Goal: Task Accomplishment & Management: Use online tool/utility

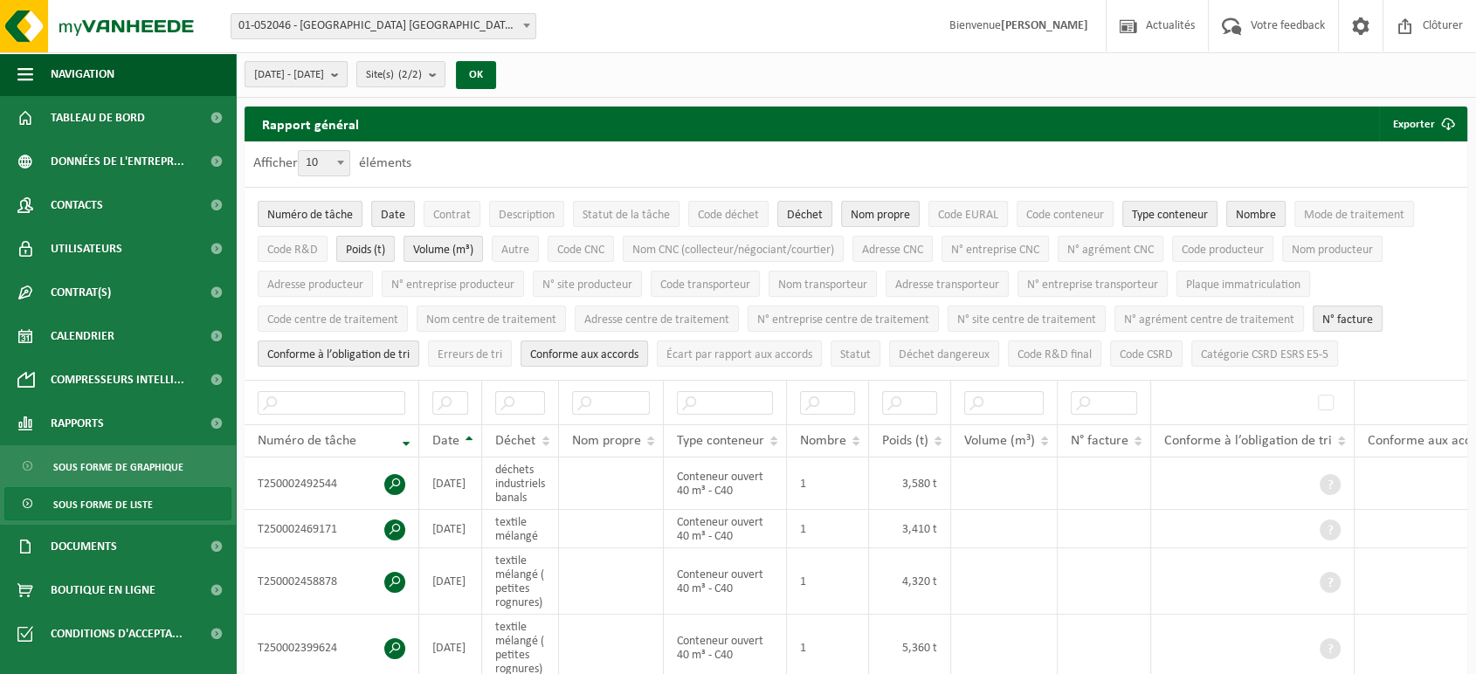
click at [347, 67] on b "submit" at bounding box center [339, 74] width 16 height 24
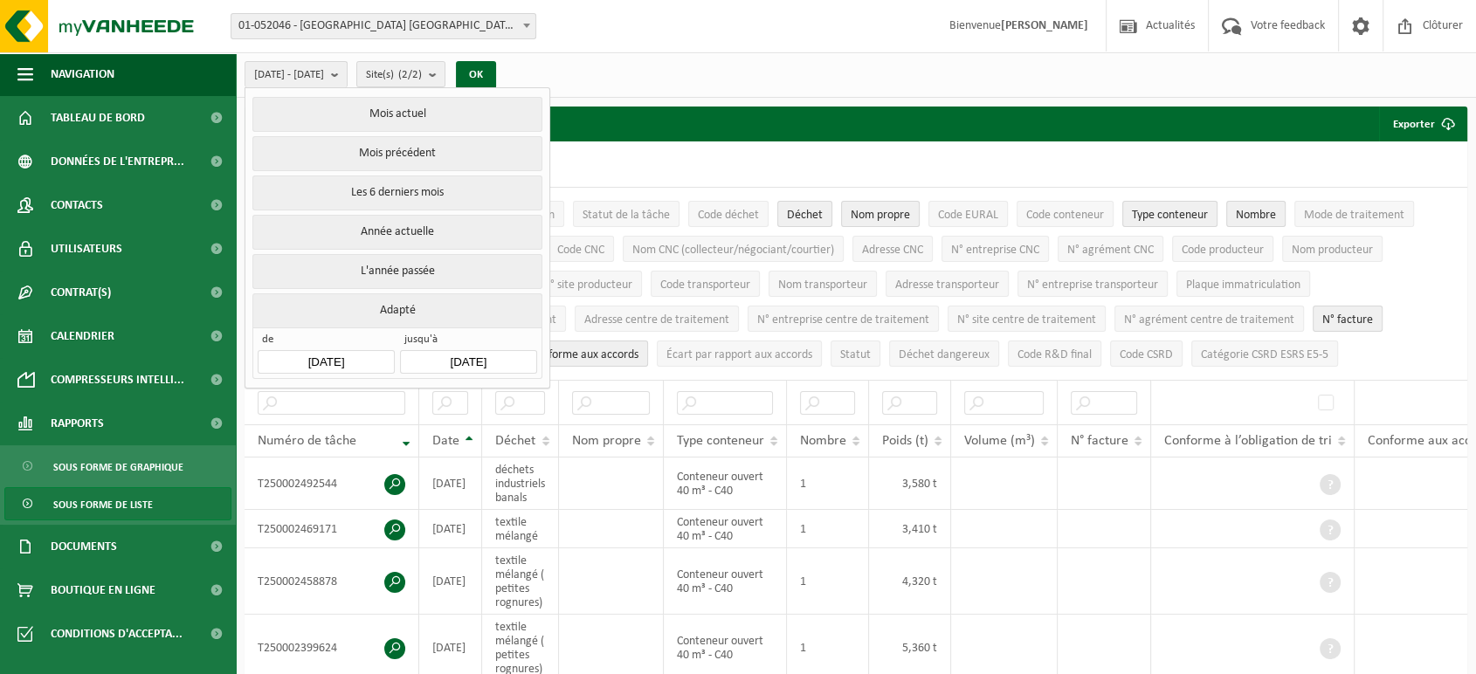
click at [361, 350] on input "[DATE]" at bounding box center [326, 362] width 136 height 24
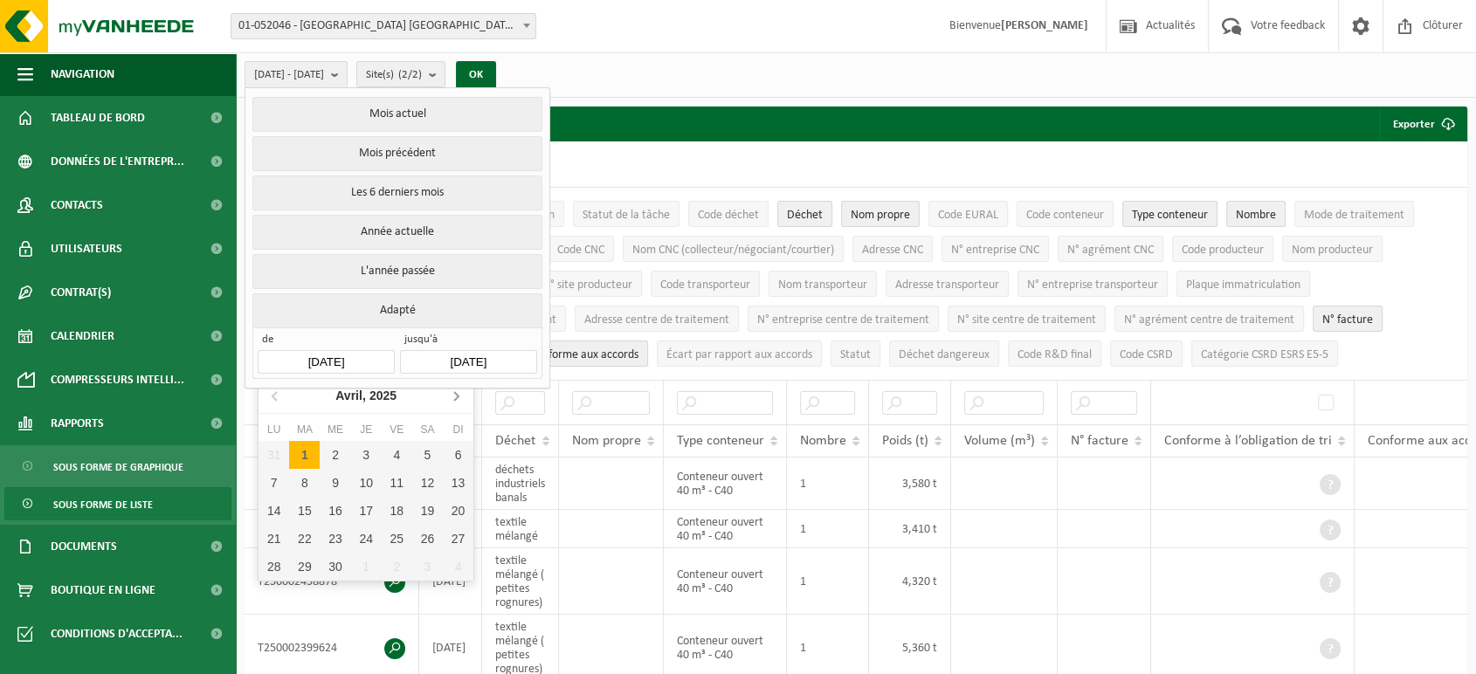
click at [445, 393] on icon at bounding box center [456, 396] width 28 height 28
click at [302, 447] on div "1" at bounding box center [304, 455] width 31 height 28
type input "[DATE]"
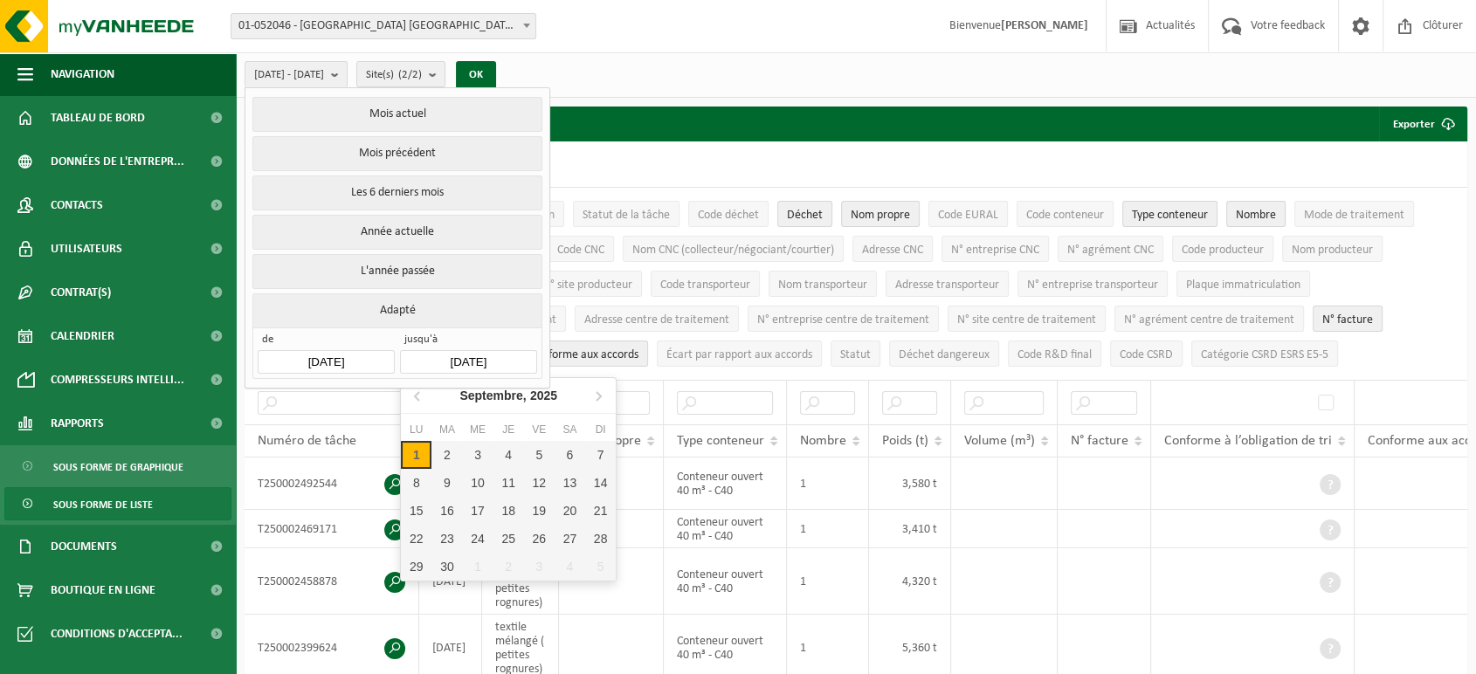
click at [480, 359] on input "[DATE]" at bounding box center [468, 362] width 136 height 24
click at [417, 402] on icon at bounding box center [418, 396] width 28 height 28
click at [597, 564] on div "31" at bounding box center [600, 567] width 31 height 28
type input "[DATE]"
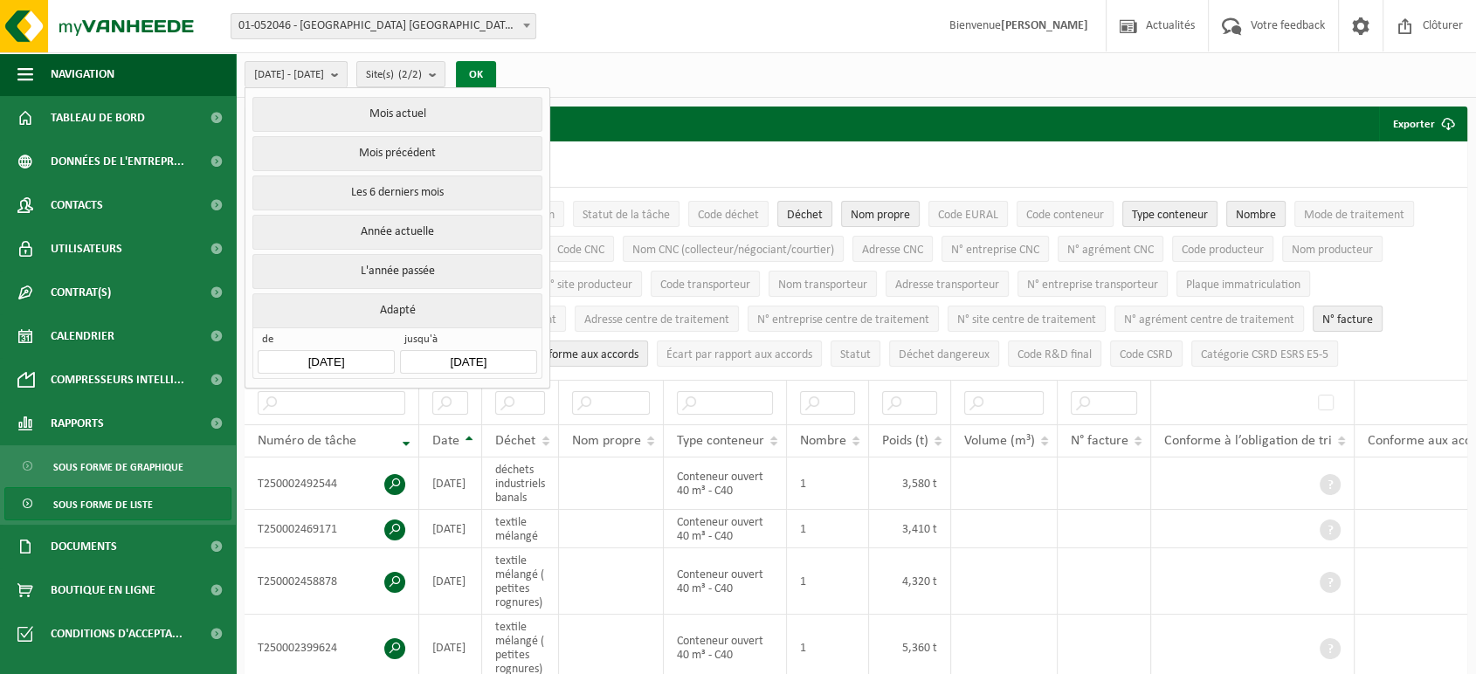
click at [496, 72] on button "OK" at bounding box center [476, 75] width 40 height 28
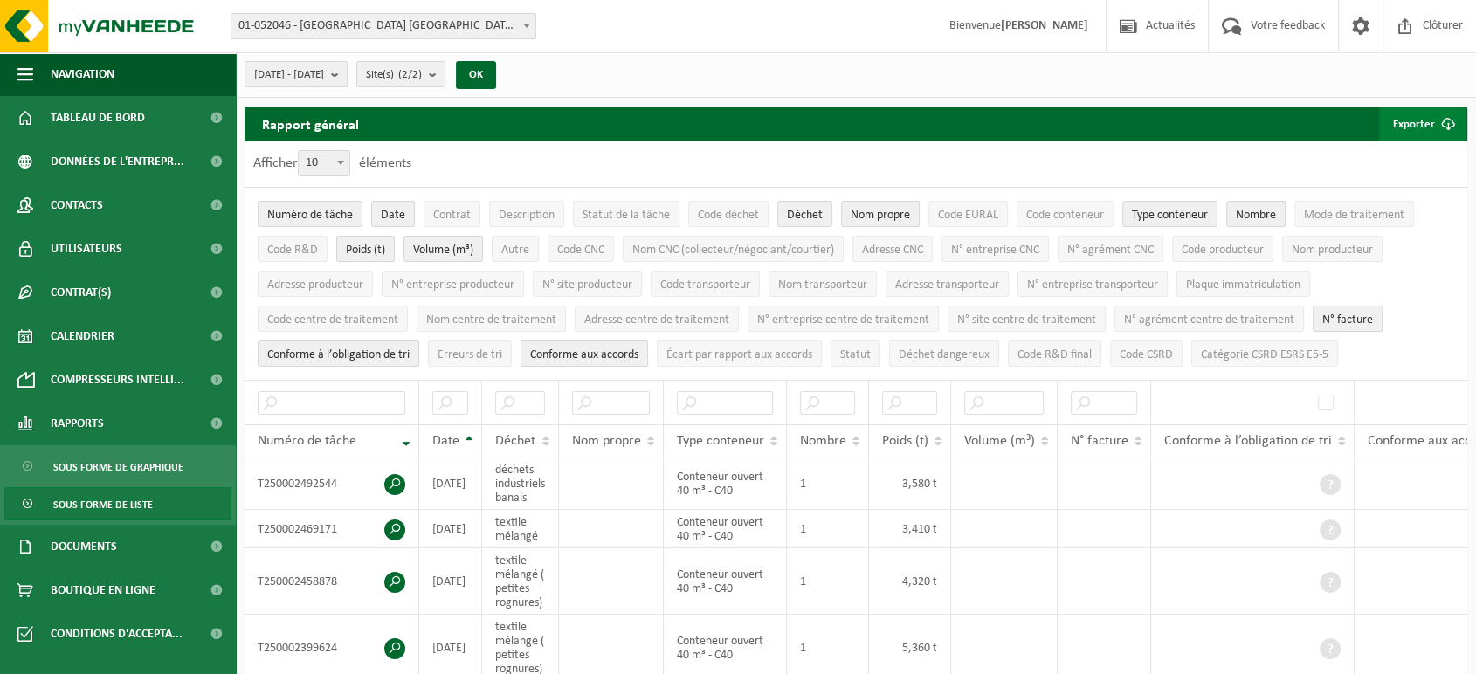
click at [1434, 129] on span "submit" at bounding box center [1448, 124] width 35 height 35
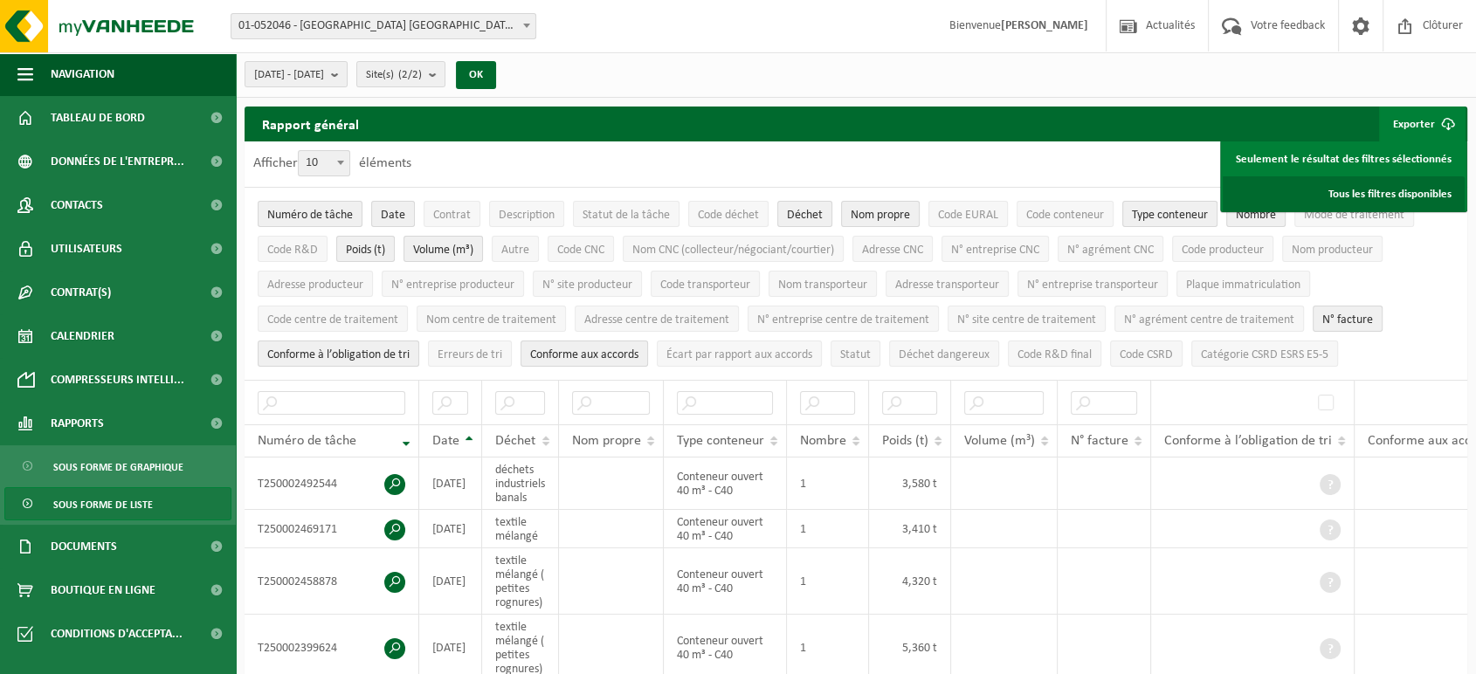
click at [1351, 197] on link "Tous les filtres disponibles" at bounding box center [1344, 193] width 242 height 35
